Goal: Book appointment/travel/reservation

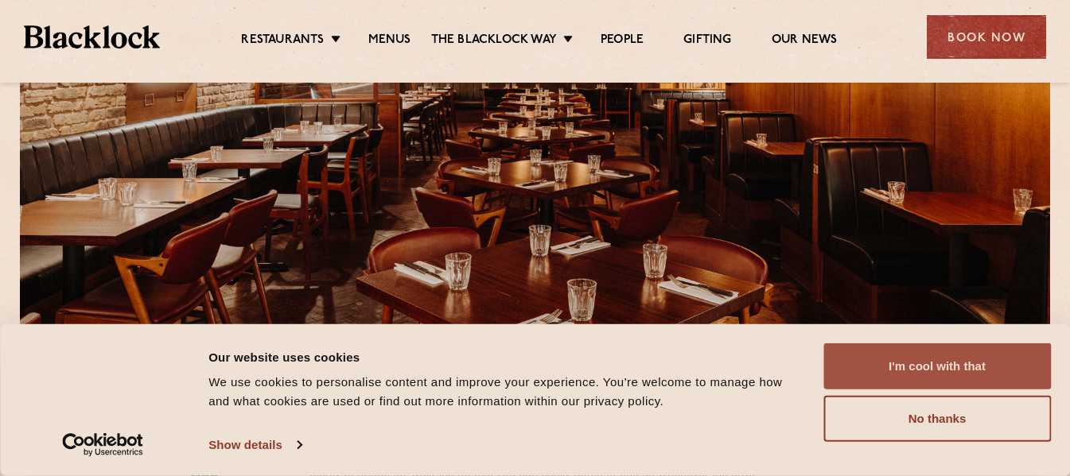
click at [853, 364] on button "I'm cool with that" at bounding box center [936, 367] width 227 height 46
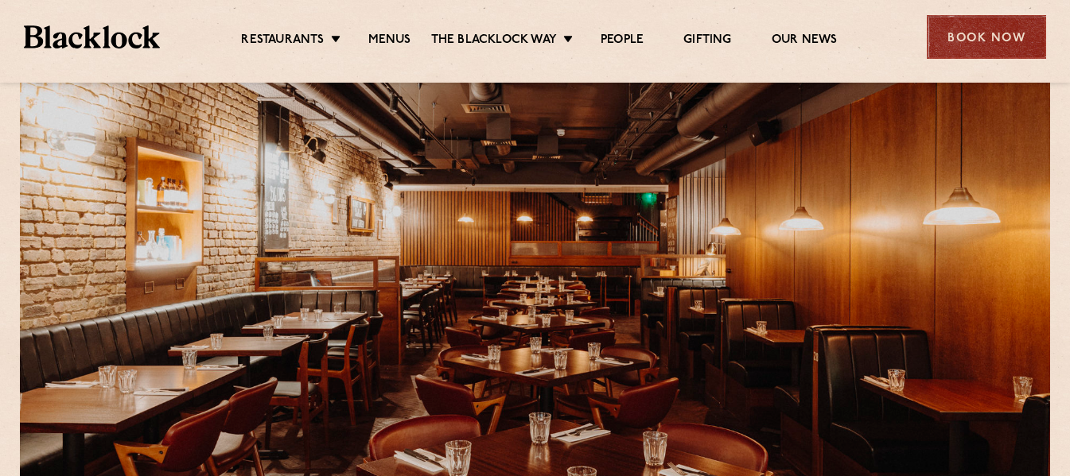
scroll to position [80, 0]
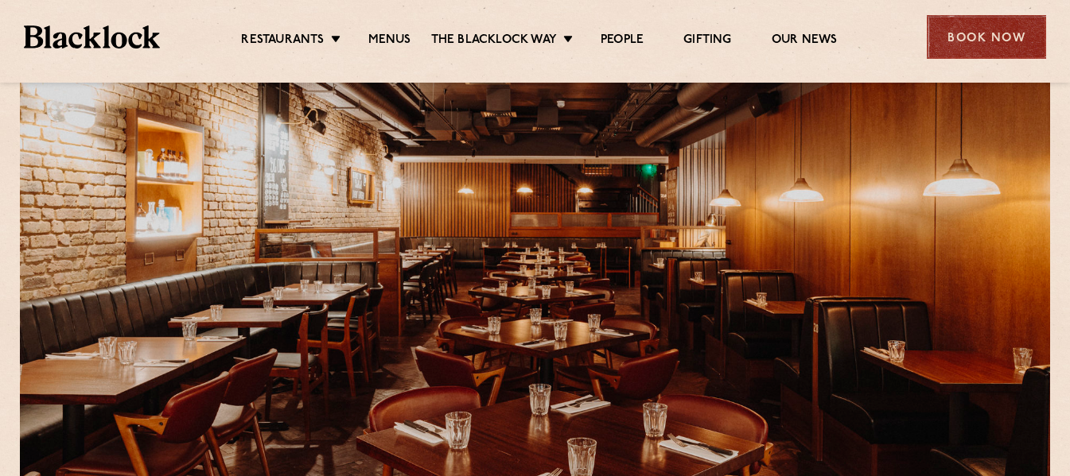
drag, startPoint x: 1014, startPoint y: 35, endPoint x: 1006, endPoint y: 36, distance: 8.0
click at [1013, 35] on div "Book Now" at bounding box center [985, 37] width 119 height 44
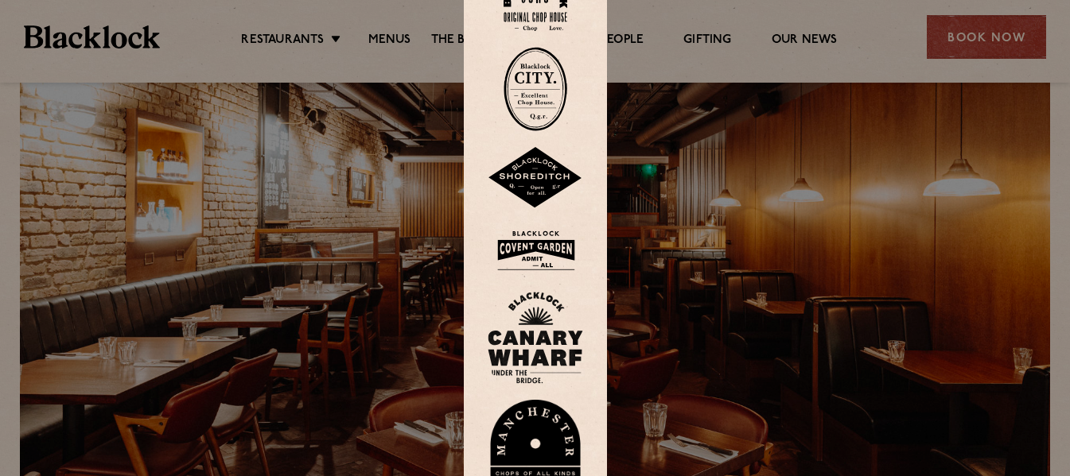
click at [947, 41] on div at bounding box center [535, 238] width 1070 height 476
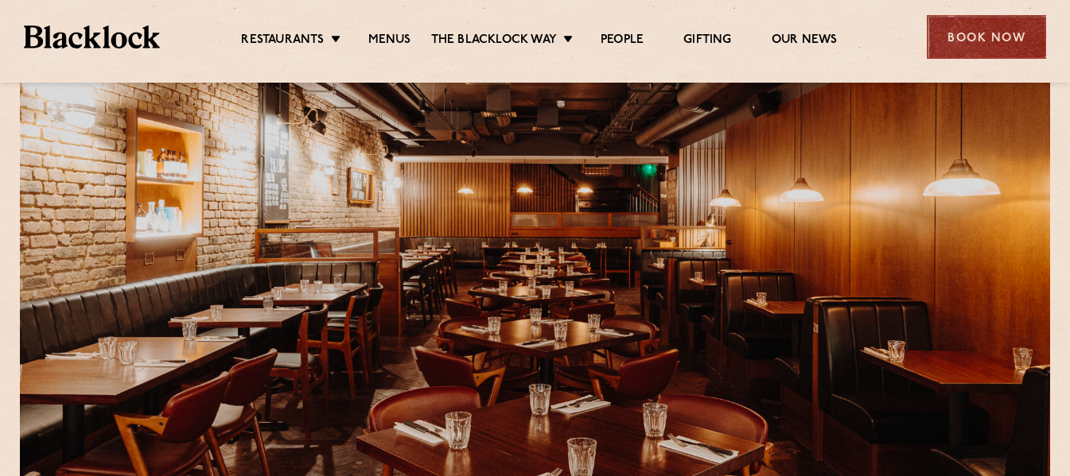
click at [960, 51] on div "Book Now" at bounding box center [985, 37] width 119 height 44
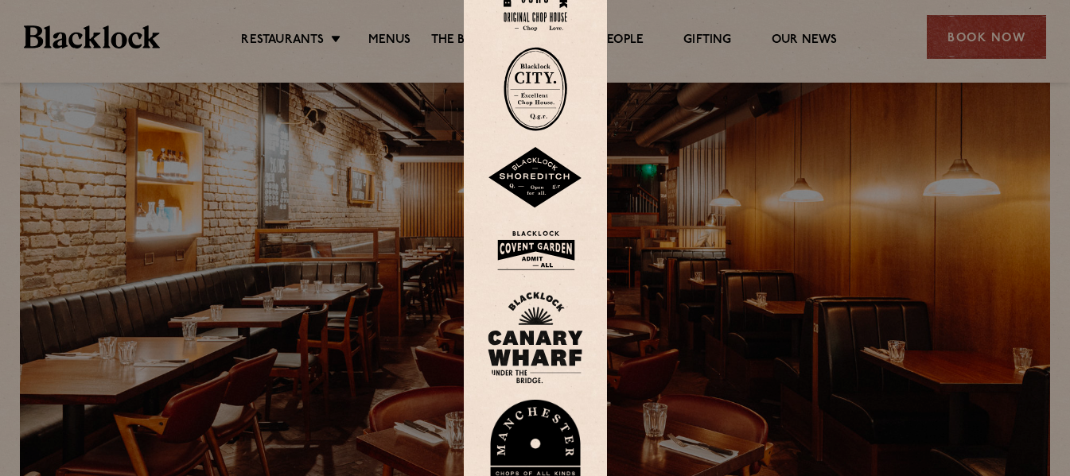
scroll to position [0, 0]
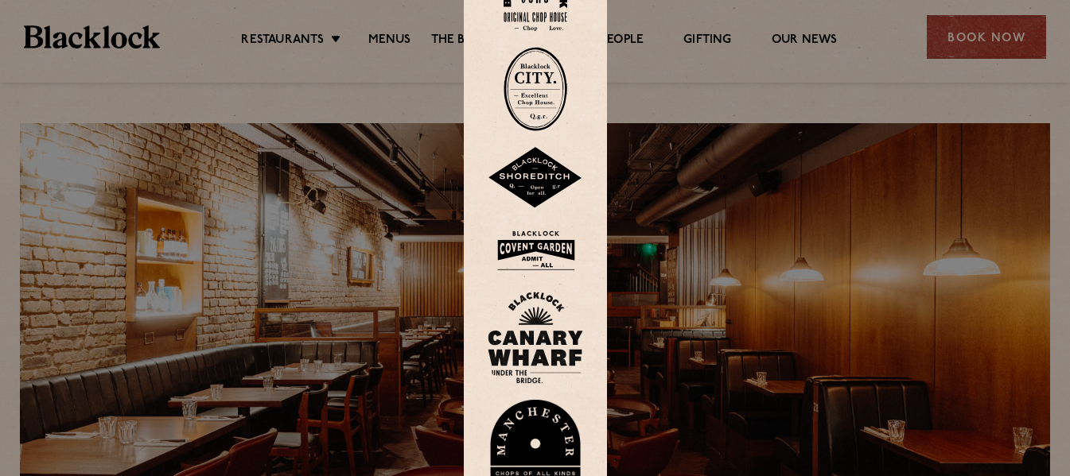
click at [556, 251] on img at bounding box center [534, 251] width 95 height 52
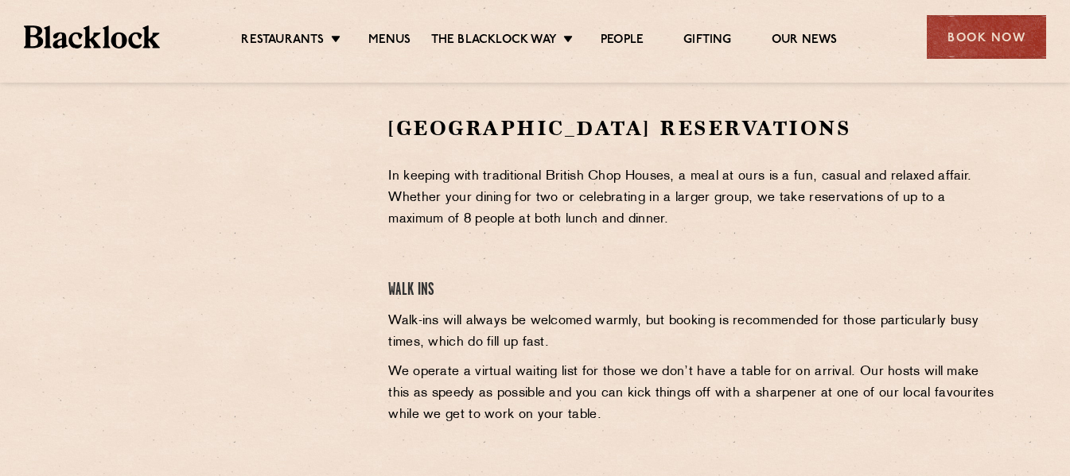
scroll to position [477, 0]
